Goal: Transaction & Acquisition: Subscribe to service/newsletter

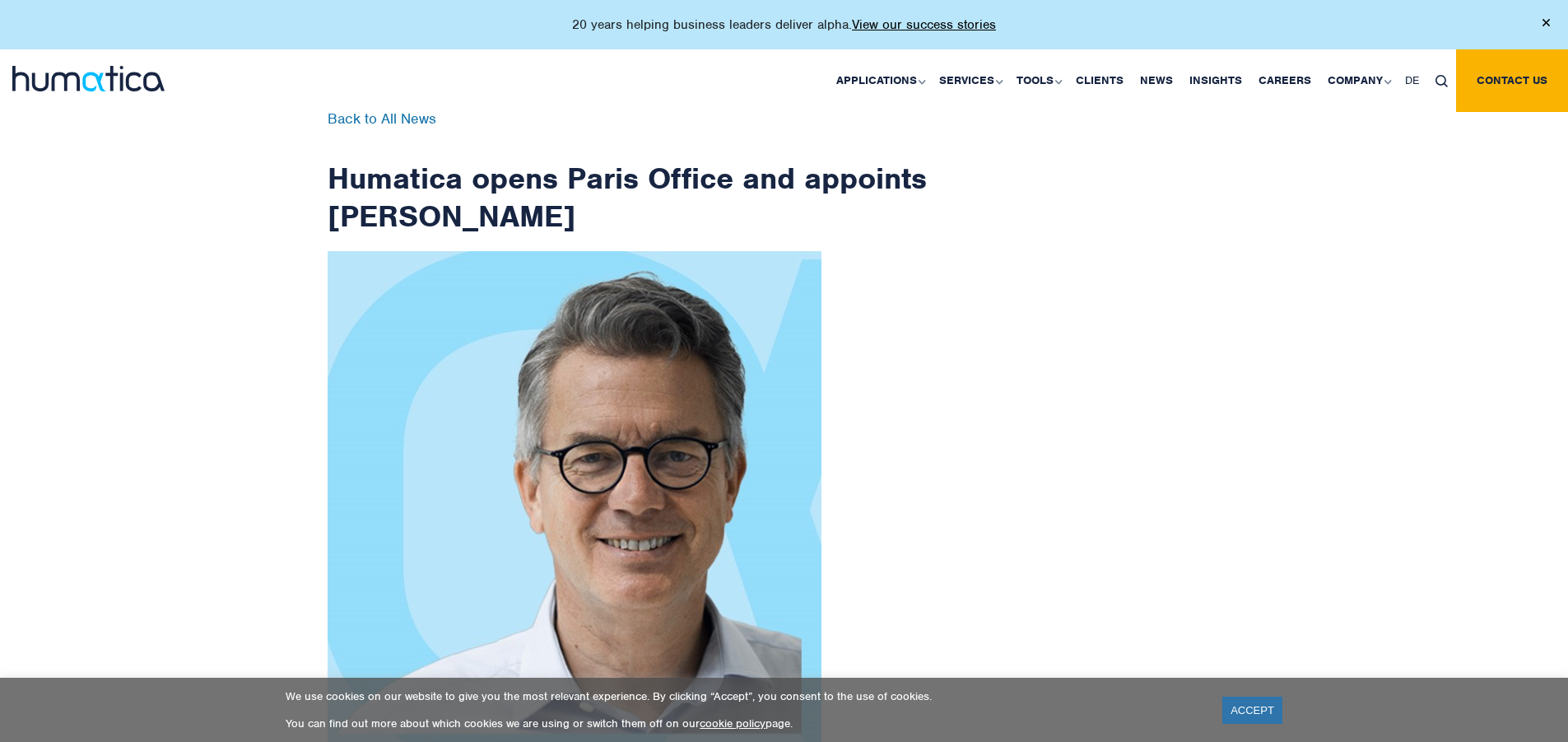
scroll to position [2626, 0]
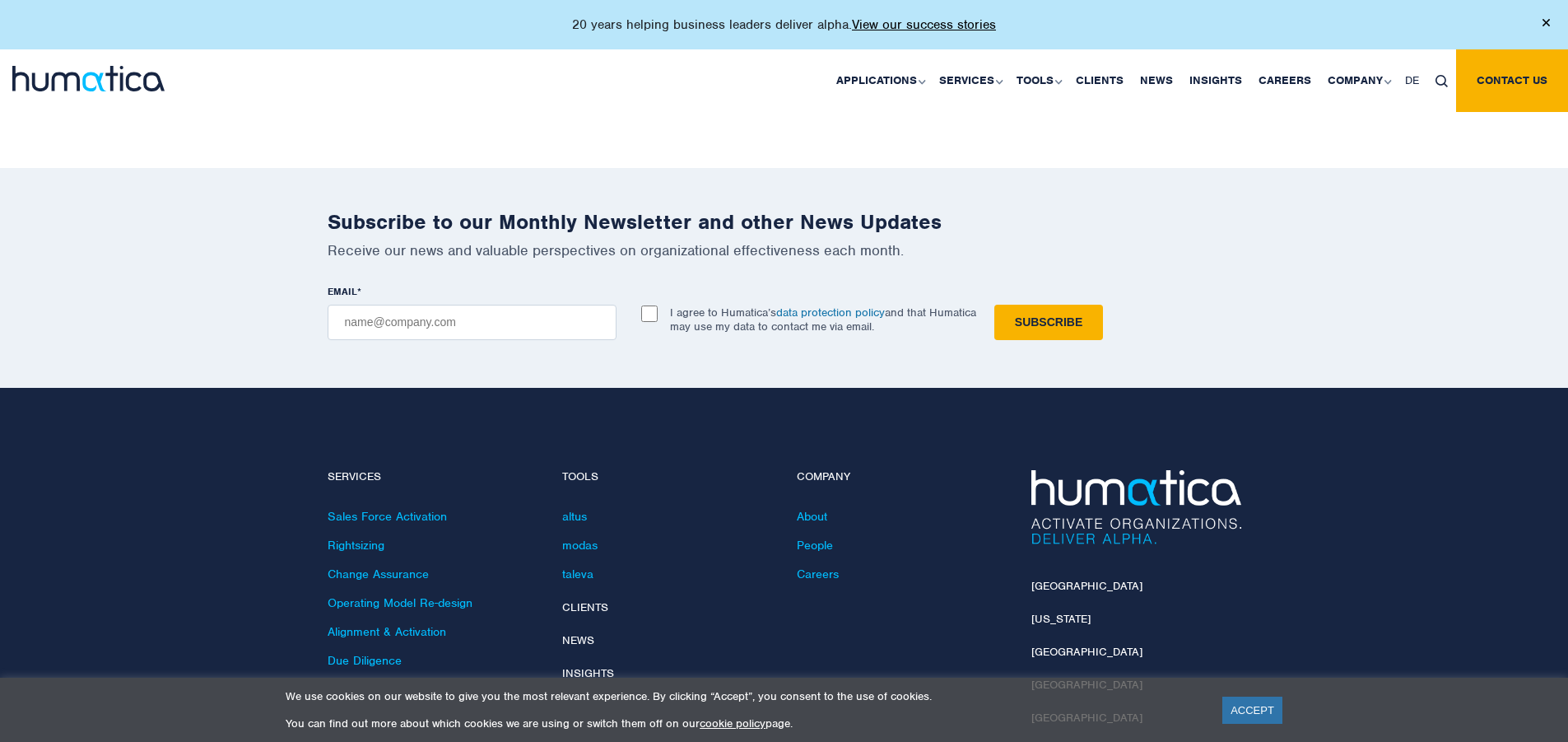
checkbox input "true"
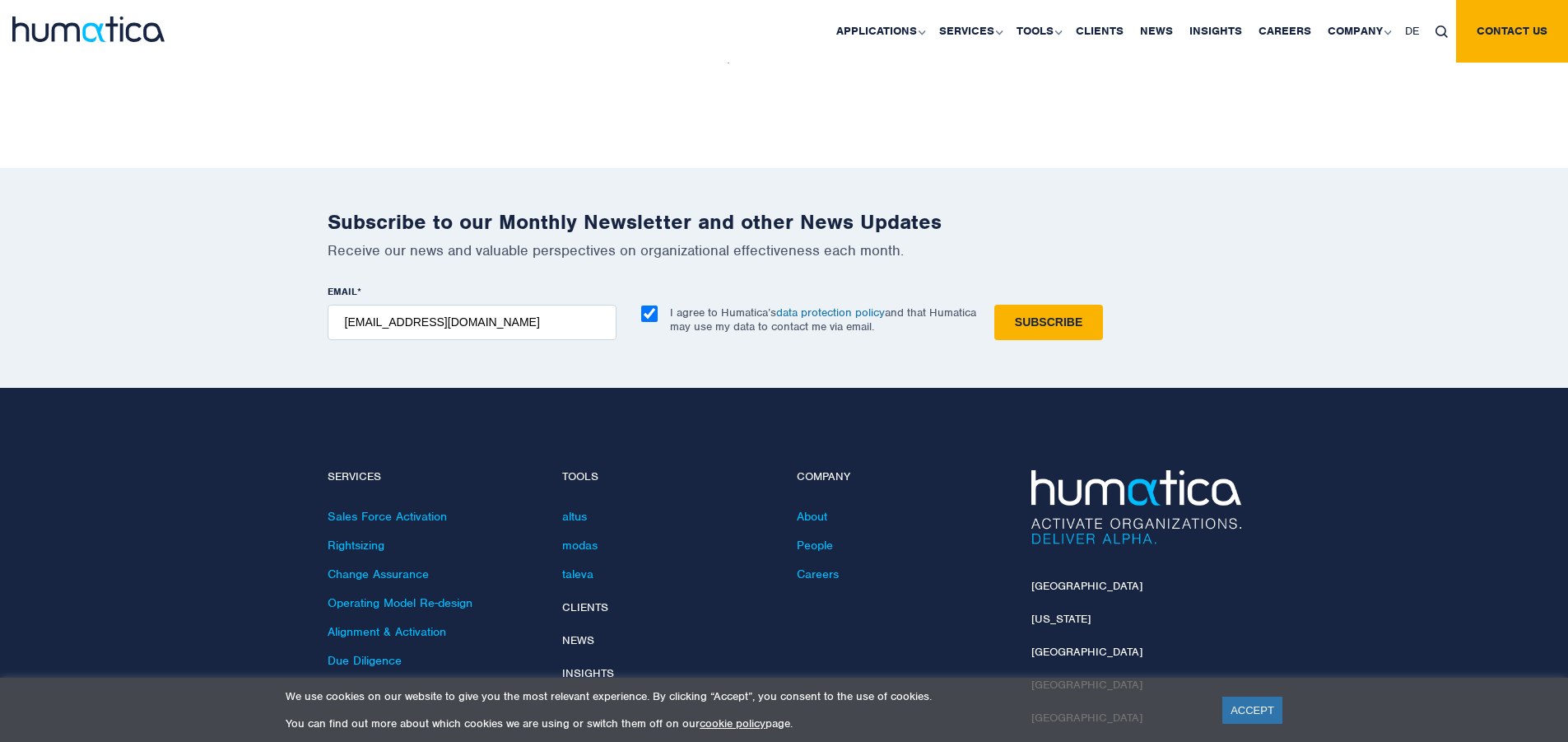
type input "[EMAIL_ADDRESS][DOMAIN_NAME]"
click at [994, 305] on input "Subscribe" at bounding box center [1048, 322] width 109 height 35
